Goal: Task Accomplishment & Management: Manage account settings

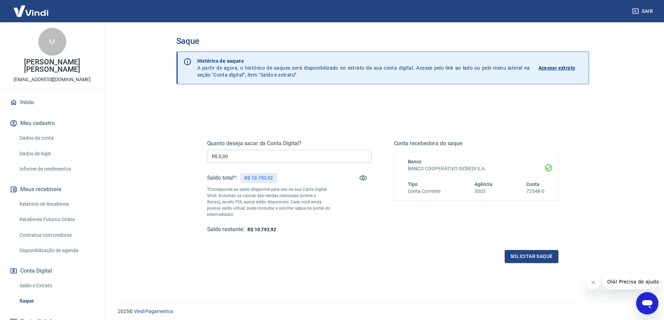
click at [289, 158] on input "R$ 0,00" at bounding box center [289, 156] width 164 height 13
type input "R$ 10.793,92"
click at [538, 260] on button "Solicitar saque" at bounding box center [531, 256] width 54 height 13
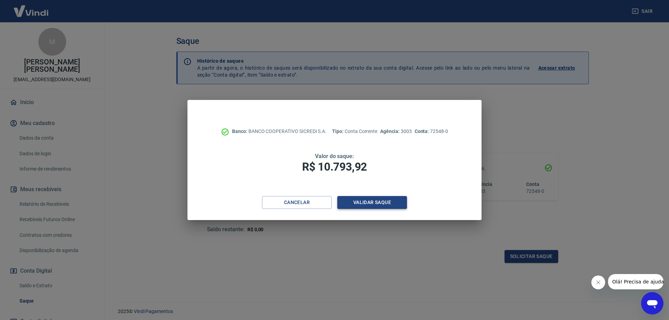
click at [393, 206] on button "Validar saque" at bounding box center [372, 202] width 70 height 13
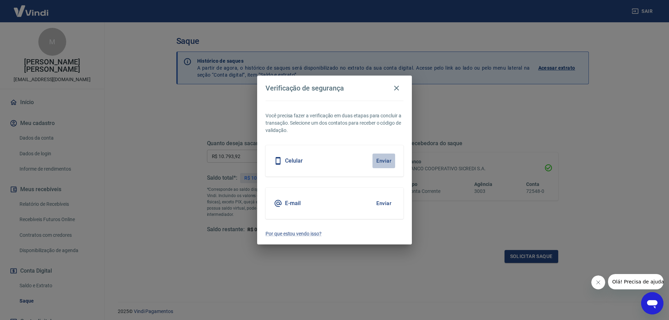
click at [382, 159] on button "Enviar" at bounding box center [383, 161] width 23 height 15
click at [385, 159] on button "Enviar" at bounding box center [383, 161] width 23 height 15
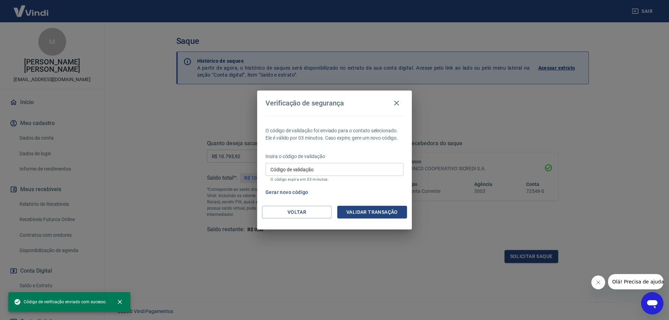
click at [338, 170] on input "Código de validação" at bounding box center [334, 169] width 138 height 13
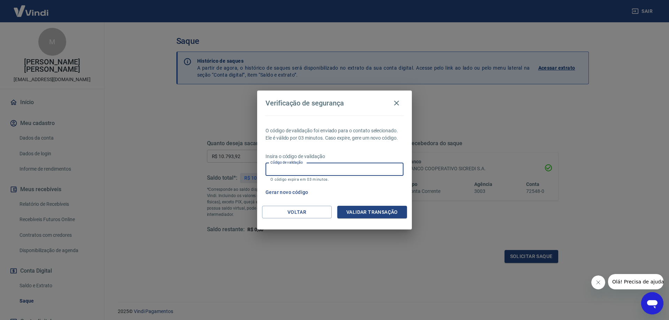
scroll to position [0, 1591]
type input "..."
click at [296, 193] on button "Gerar novo código" at bounding box center [287, 192] width 48 height 13
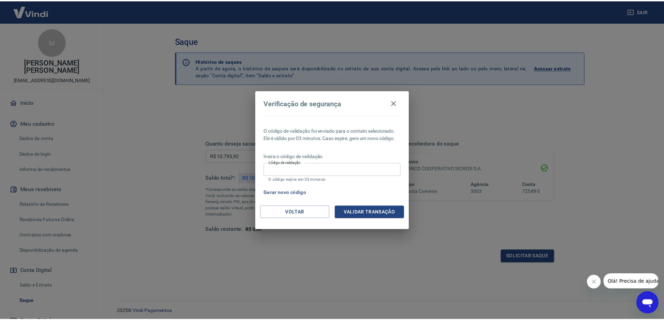
scroll to position [0, 0]
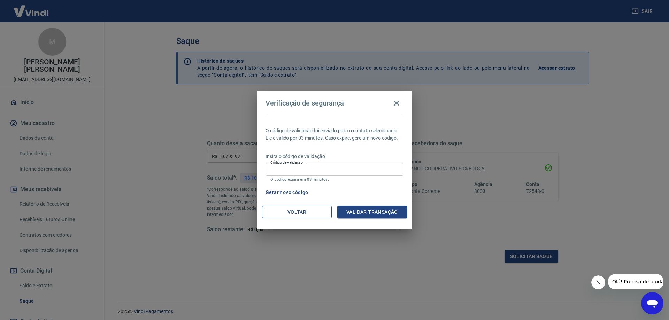
click at [299, 214] on button "Voltar" at bounding box center [297, 212] width 70 height 13
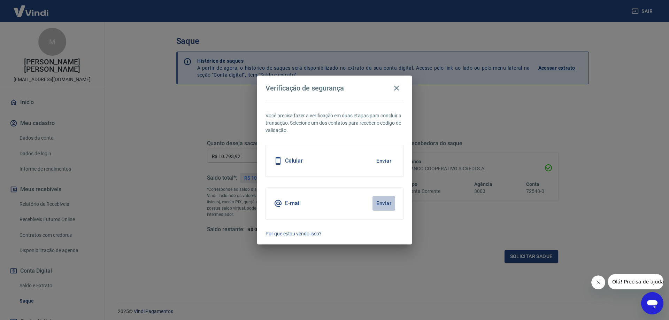
click at [383, 203] on button "Enviar" at bounding box center [383, 203] width 23 height 15
click at [294, 204] on h5 "E-mail" at bounding box center [293, 203] width 16 height 7
click at [379, 205] on button "Enviar" at bounding box center [383, 203] width 23 height 15
click at [288, 204] on div "E-mail" at bounding box center [287, 203] width 27 height 8
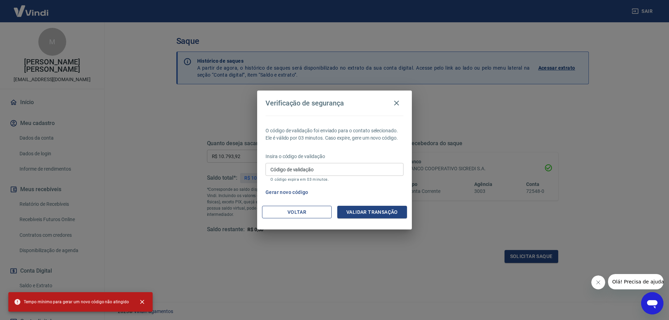
click at [301, 206] on button "Voltar" at bounding box center [297, 212] width 70 height 13
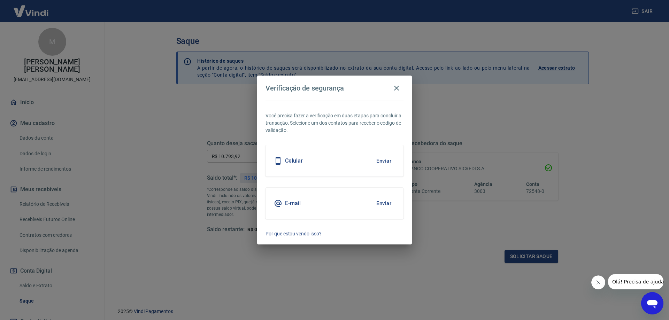
click at [302, 164] on h5 "Celular" at bounding box center [294, 160] width 18 height 7
click at [293, 161] on h5 "Celular" at bounding box center [294, 160] width 18 height 7
click at [279, 160] on icon at bounding box center [278, 161] width 8 height 8
click at [383, 158] on button "Enviar" at bounding box center [383, 161] width 23 height 15
click at [298, 161] on h5 "Celular" at bounding box center [294, 160] width 18 height 7
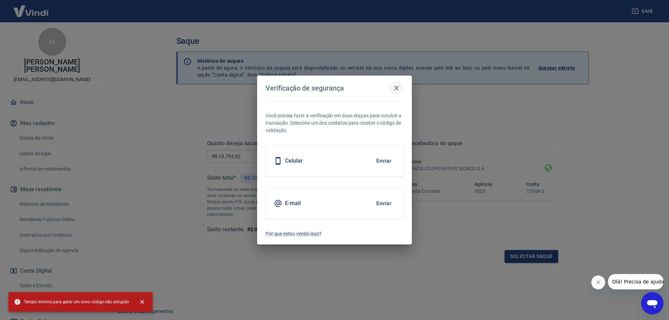
click at [398, 88] on icon "button" at bounding box center [396, 88] width 8 height 8
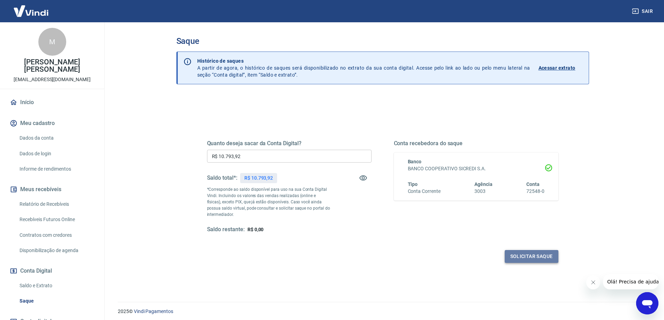
click at [537, 257] on button "Solicitar saque" at bounding box center [531, 256] width 54 height 13
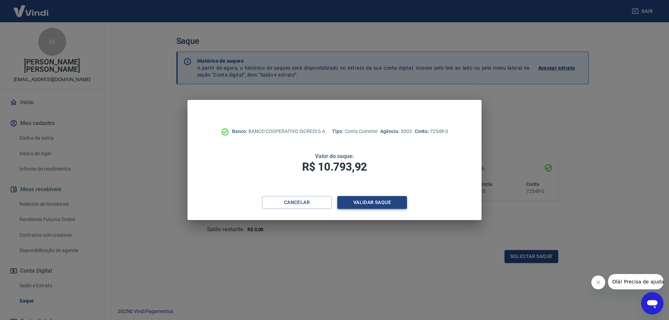
click at [381, 202] on button "Validar saque" at bounding box center [372, 202] width 70 height 13
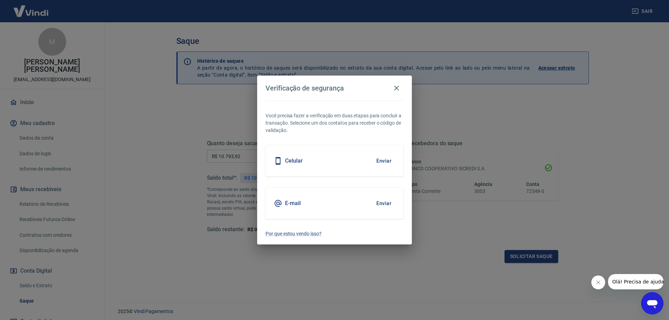
click at [381, 202] on button "Enviar" at bounding box center [383, 203] width 23 height 15
click at [297, 202] on h5 "E-mail" at bounding box center [293, 203] width 16 height 7
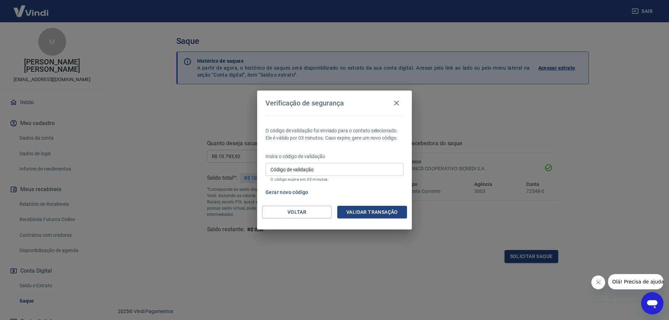
click at [332, 170] on input "Código de validação" at bounding box center [334, 169] width 138 height 13
paste input "837335"
click at [363, 206] on button "Validar transação" at bounding box center [372, 212] width 70 height 13
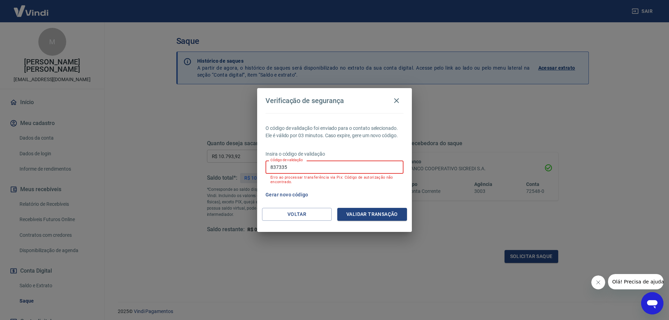
drag, startPoint x: 332, startPoint y: 169, endPoint x: 233, endPoint y: 170, distance: 98.9
click at [233, 170] on div "Verificação de segurança O código de validação foi enviado para o contato selec…" at bounding box center [334, 160] width 669 height 320
paste input "934168"
type input "934168"
click at [366, 212] on button "Validar transação" at bounding box center [372, 214] width 70 height 13
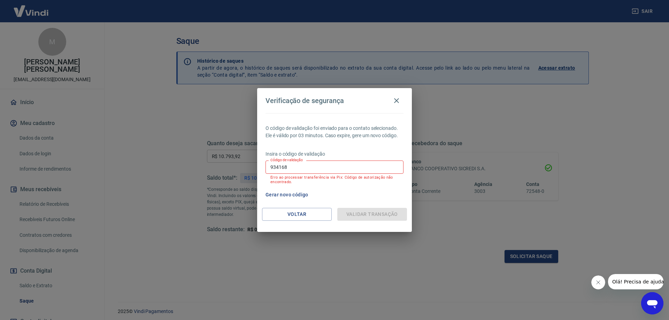
click at [319, 167] on input "934168" at bounding box center [334, 167] width 138 height 13
click at [398, 99] on icon "button" at bounding box center [396, 100] width 5 height 5
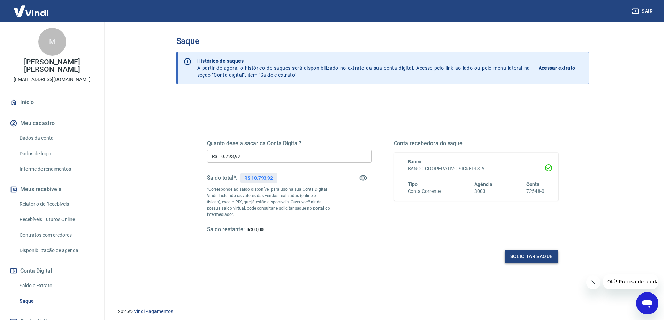
click at [519, 254] on button "Solicitar saque" at bounding box center [531, 256] width 54 height 13
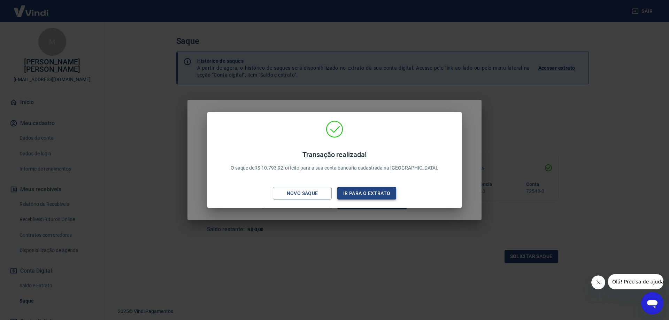
click at [360, 195] on button "Ir para o extrato" at bounding box center [366, 193] width 59 height 13
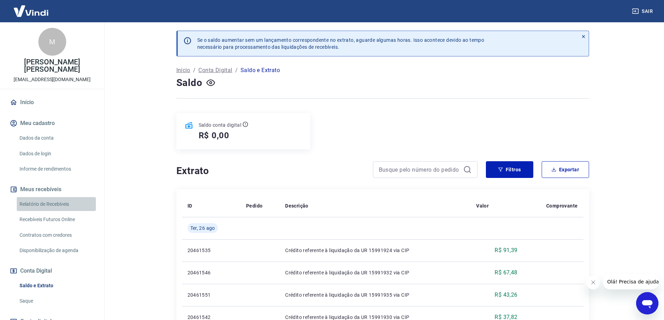
drag, startPoint x: 56, startPoint y: 202, endPoint x: 61, endPoint y: 202, distance: 4.9
click at [56, 202] on link "Relatório de Recebíveis" at bounding box center [56, 204] width 79 height 14
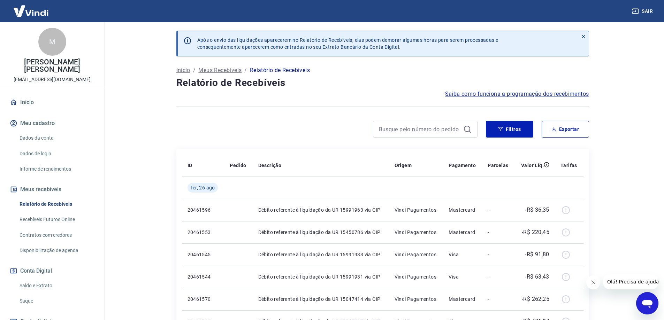
click at [52, 219] on link "Recebíveis Futuros Online" at bounding box center [56, 219] width 79 height 14
